Goal: Task Accomplishment & Management: Manage account settings

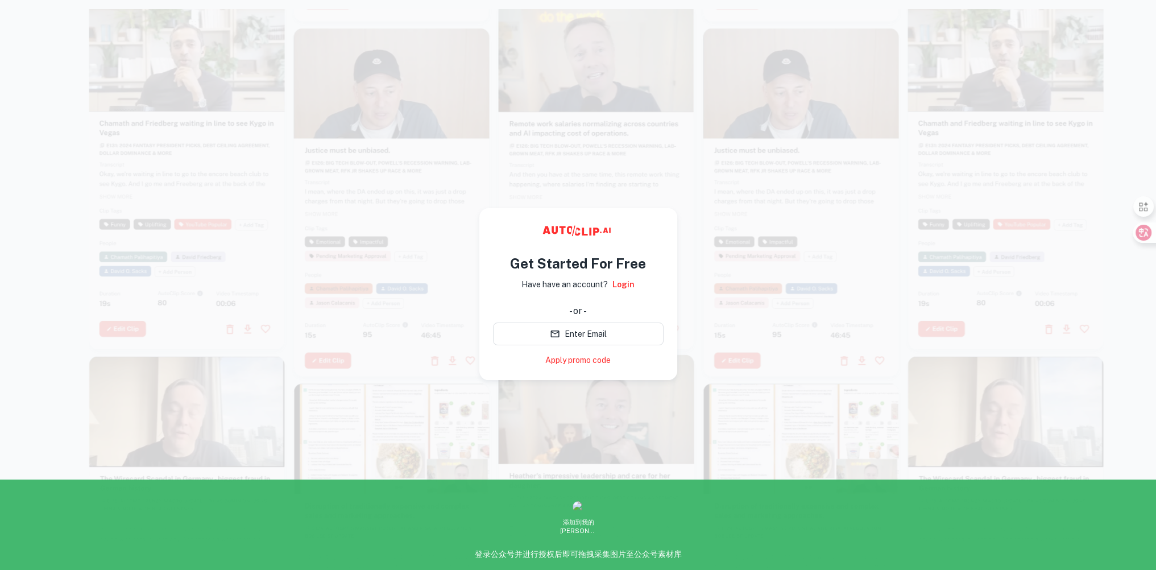
click at [620, 285] on link "Login" at bounding box center [623, 284] width 22 height 13
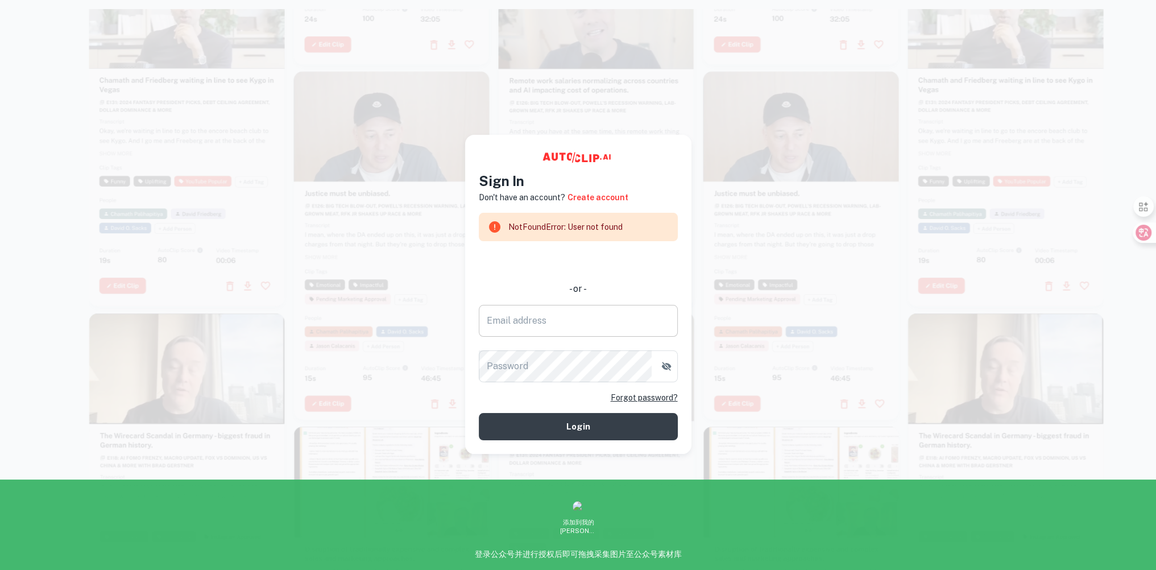
click at [579, 329] on input "Email address" at bounding box center [578, 321] width 199 height 32
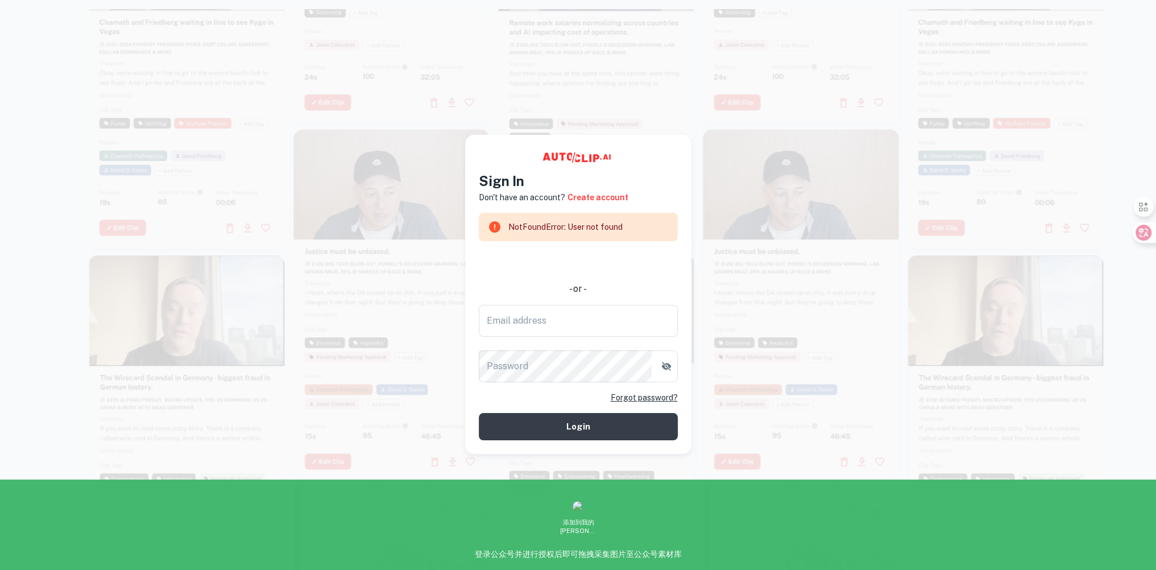
click at [651, 109] on div at bounding box center [597, 75] width 196 height 348
